Goal: Transaction & Acquisition: Purchase product/service

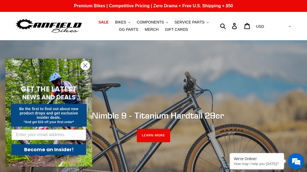
click at [115, 23] on span "BIKES" at bounding box center [120, 22] width 11 height 5
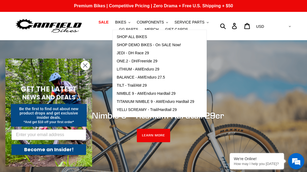
click at [117, 36] on span "SHOP ALL BIKES" at bounding box center [132, 37] width 30 height 5
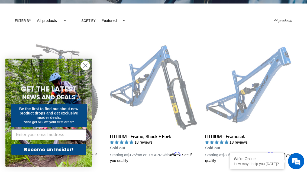
scroll to position [124, 0]
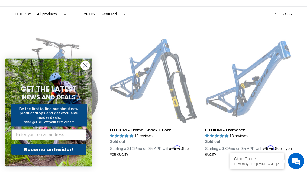
click at [84, 70] on circle "Close dialog" at bounding box center [85, 65] width 9 height 9
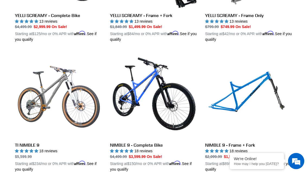
scroll to position [630, 0]
click at [135, 91] on link "NIMBLE 9 - Complete Bike" at bounding box center [153, 112] width 87 height 121
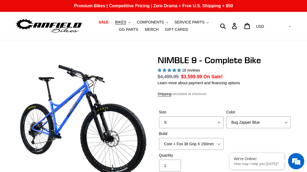
select select "highest-rating"
click at [258, 122] on select "Bug Zapper Blue Purple Haze - Sold Out Galaxy Black" at bounding box center [258, 123] width 64 height 12
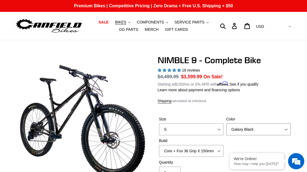
click at [263, 129] on select "Bug Zapper Blue Purple Haze - Sold Out Galaxy Black" at bounding box center [258, 130] width 64 height 12
select select "Purple Haze - Sold Out"
